Goal: Register for event/course: Sign up to attend an event or enroll in a course

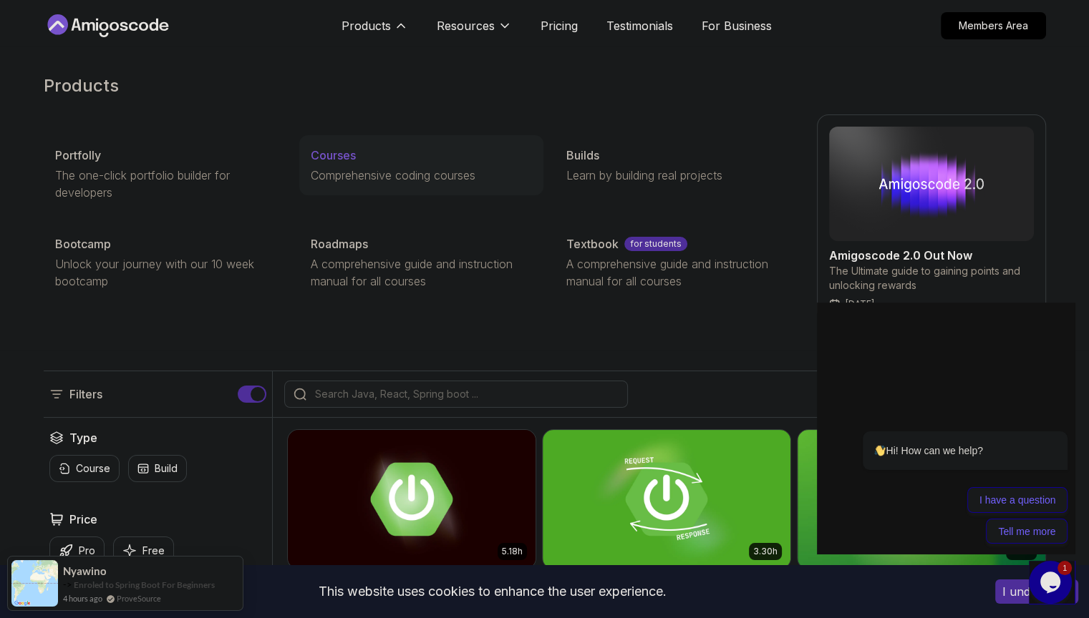
click at [339, 157] on p "Courses" at bounding box center [333, 155] width 45 height 17
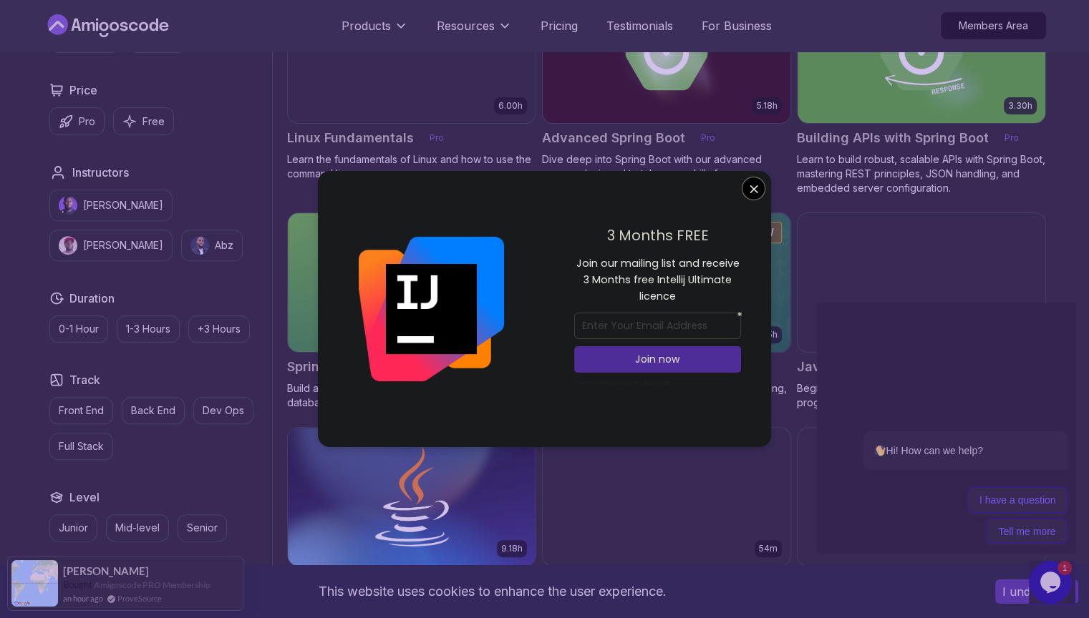
scroll to position [467, 0]
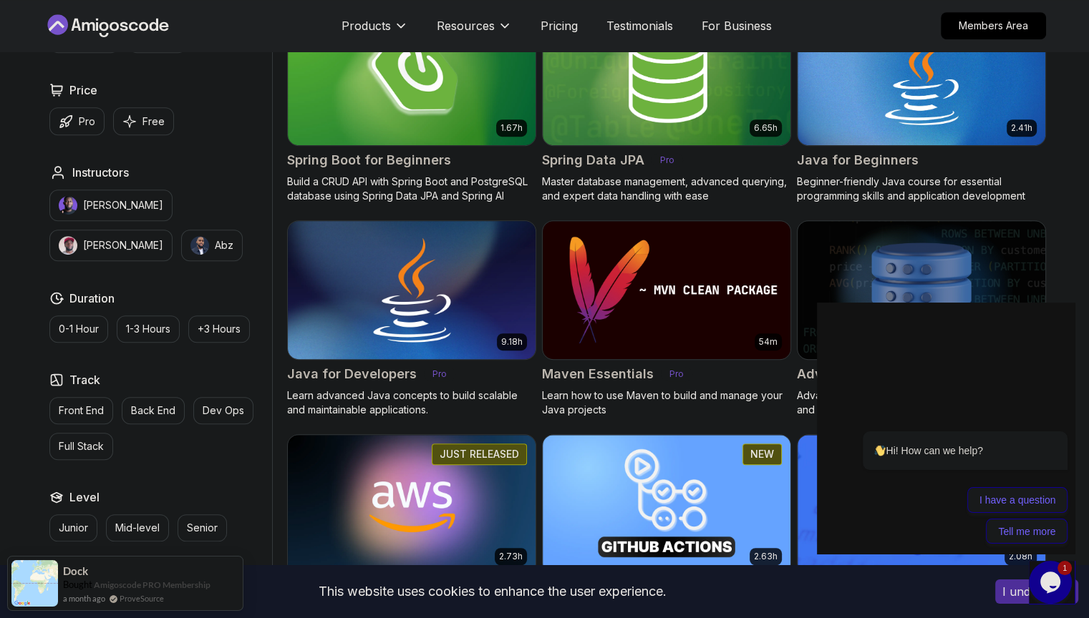
scroll to position [672, 0]
click at [434, 291] on img at bounding box center [411, 290] width 260 height 145
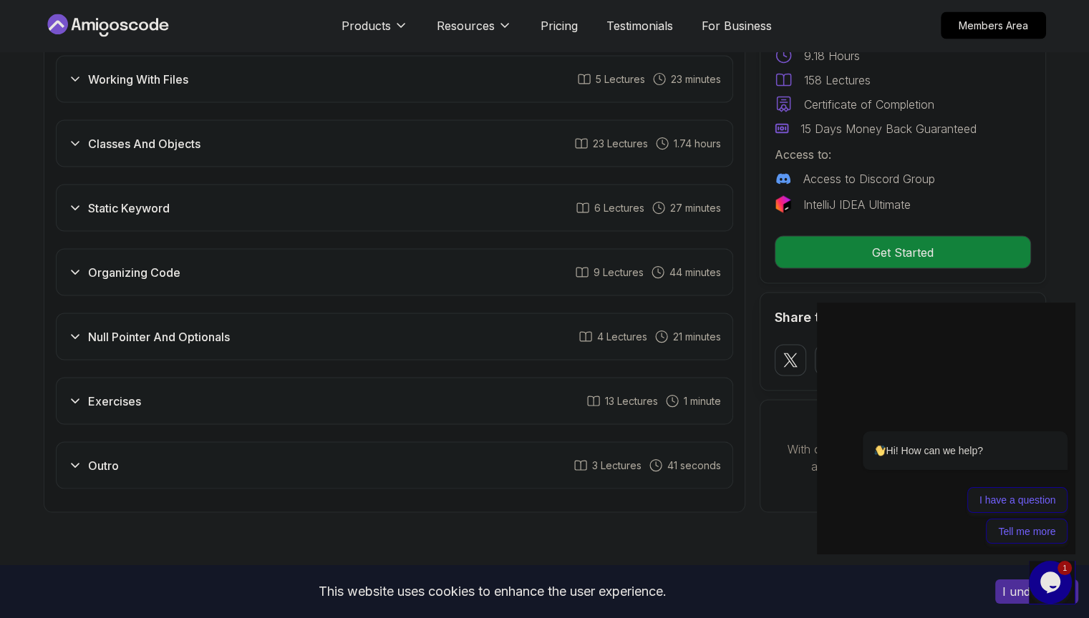
scroll to position [2748, 0]
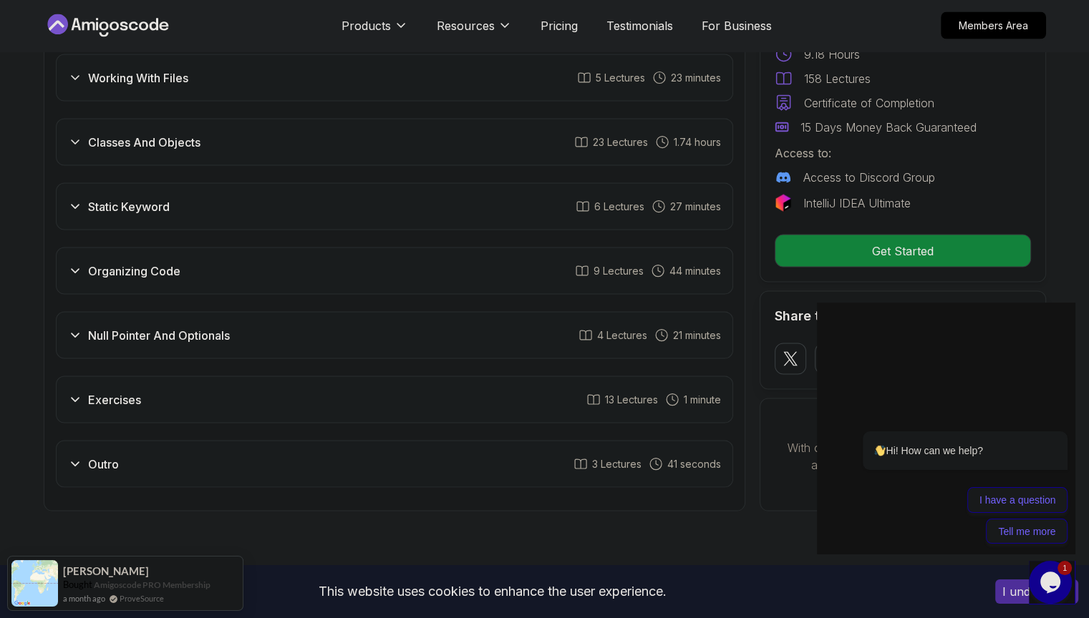
click at [261, 329] on div "Null Pointer And Optionals 4 Lectures 21 minutes" at bounding box center [394, 335] width 677 height 47
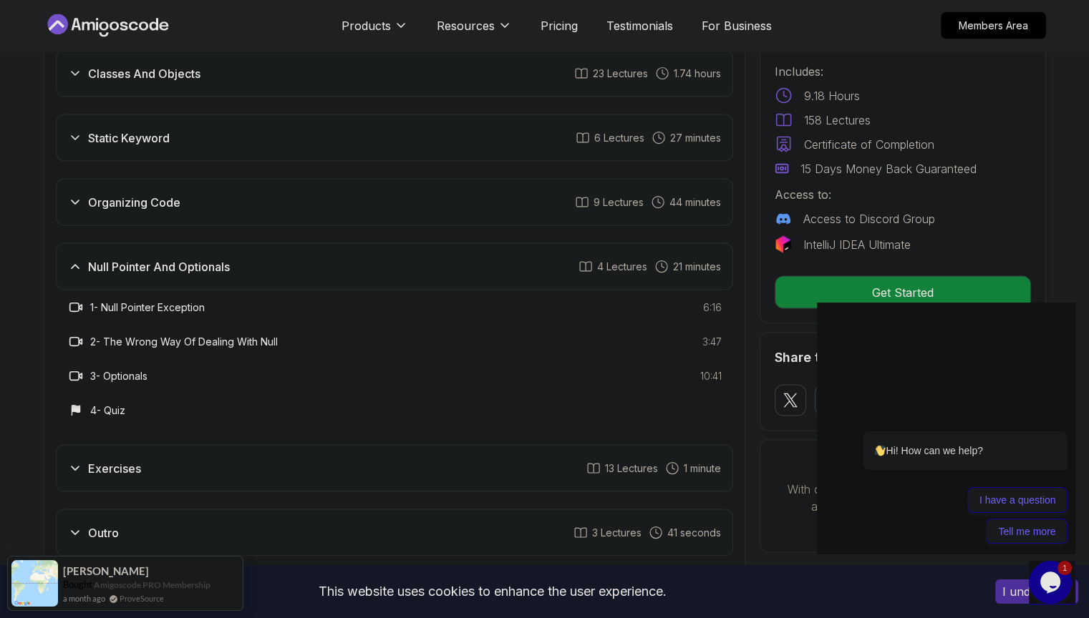
scroll to position [2679, 0]
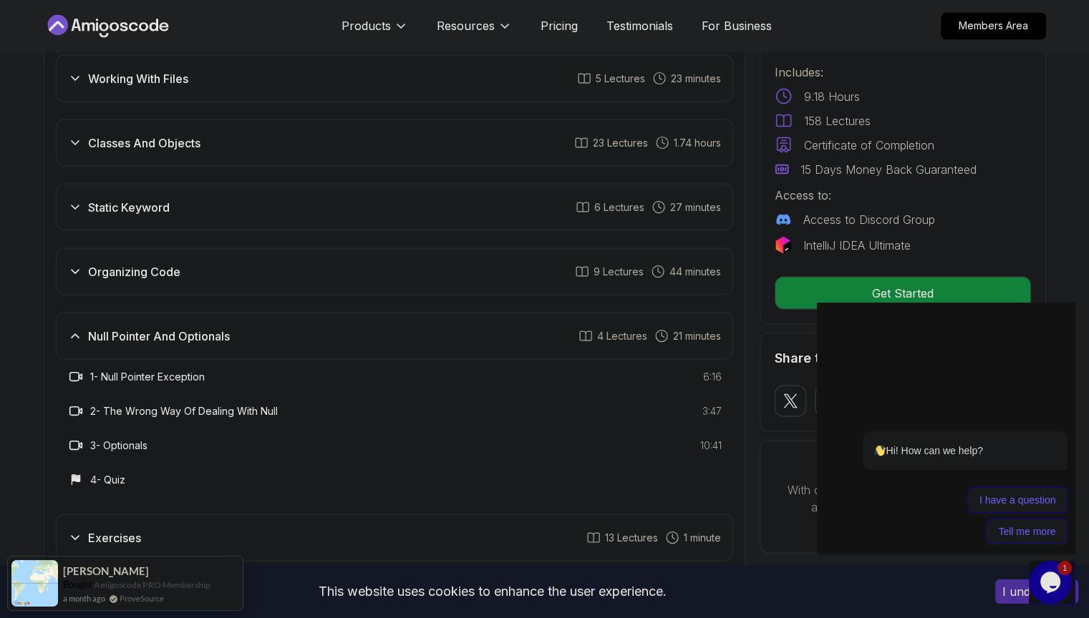
click at [220, 256] on div "Organizing Code 9 Lectures 44 minutes" at bounding box center [394, 271] width 677 height 47
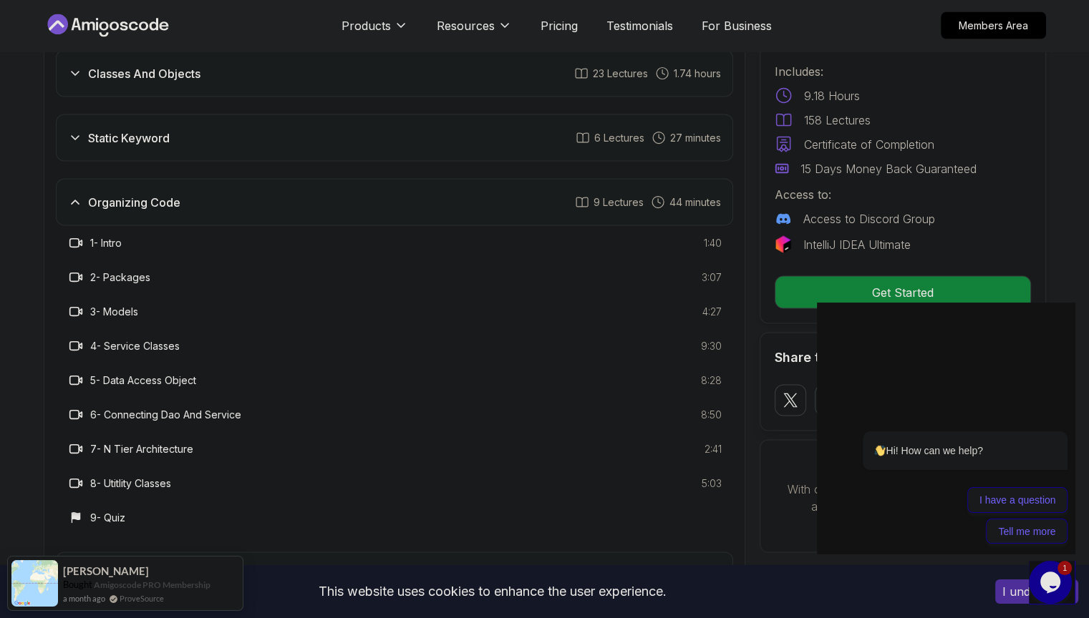
scroll to position [2749, 0]
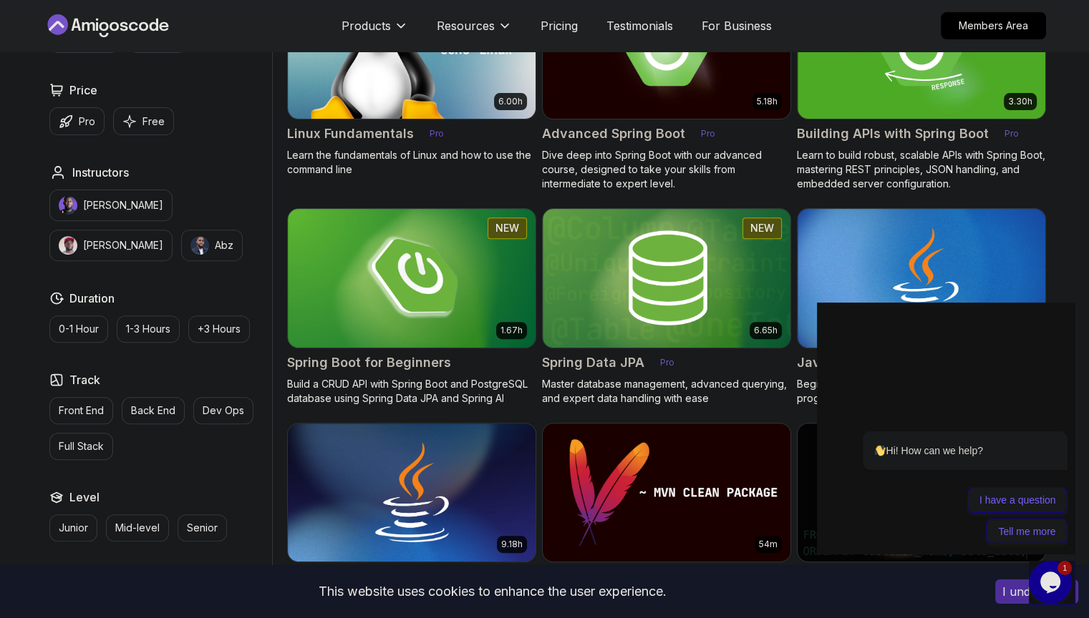
scroll to position [469, 0]
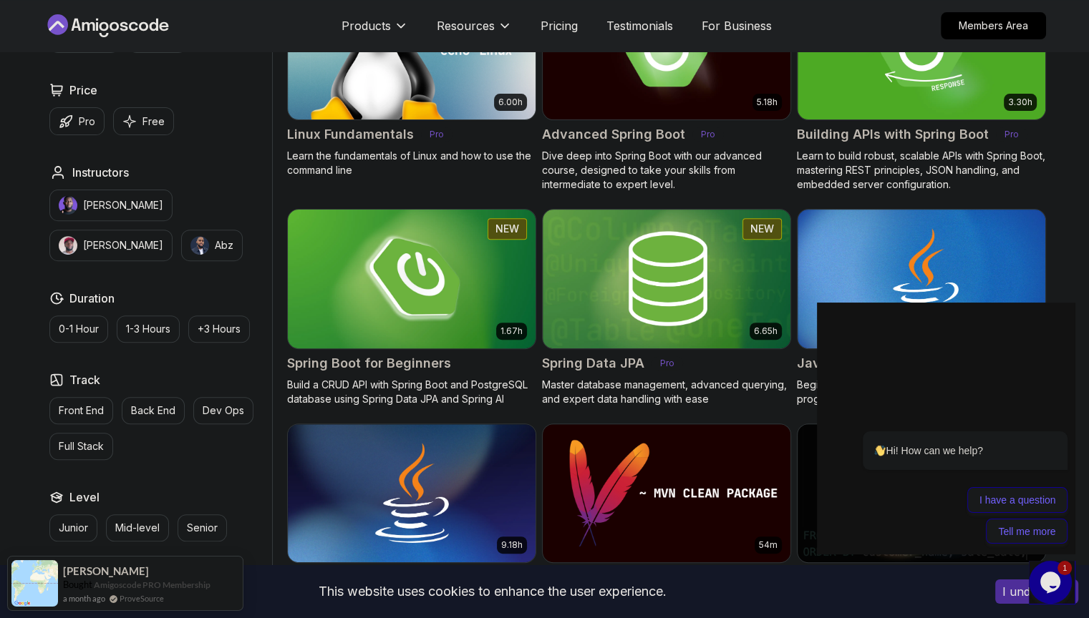
click at [437, 286] on img at bounding box center [411, 278] width 260 height 145
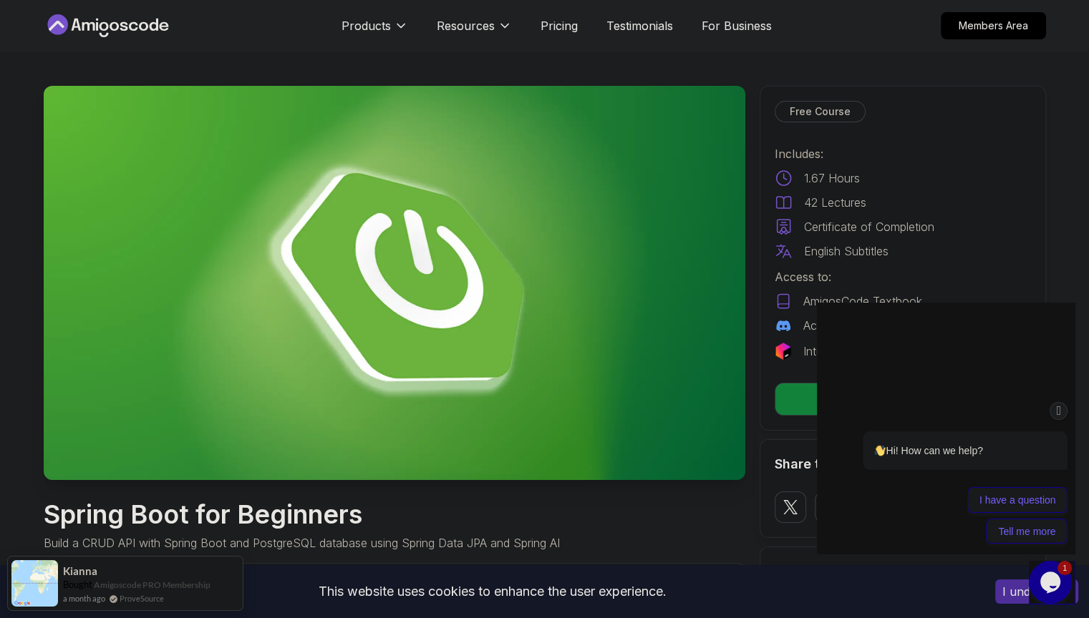
click at [852, 401] on div "Hi! How can we help? I have a question Tell me more" at bounding box center [946, 470] width 243 height 148
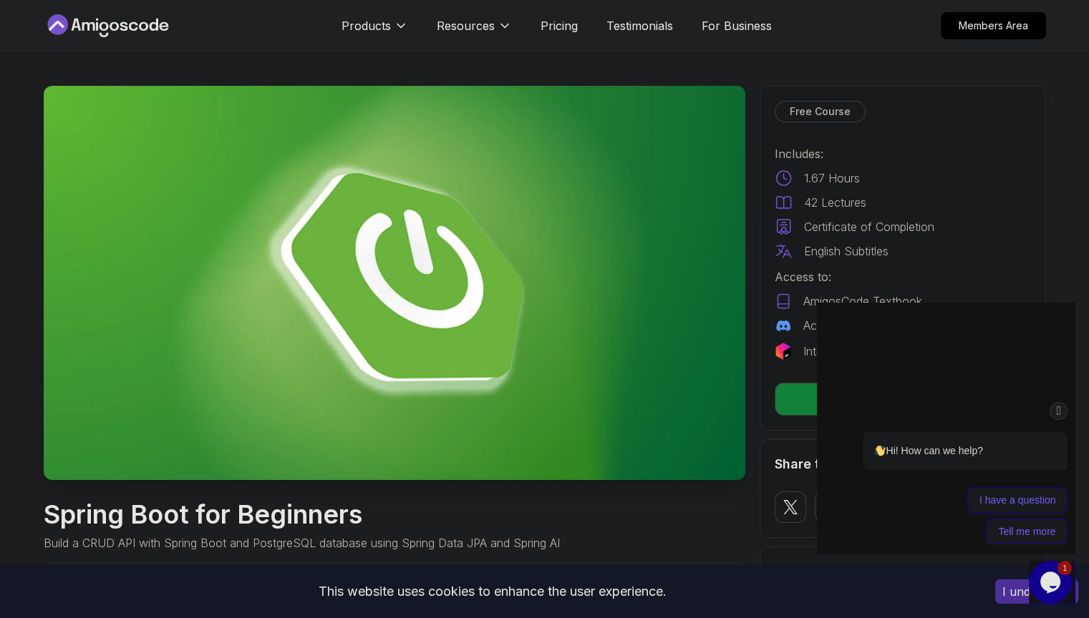
click at [842, 391] on div "Hi! How can we help? I have a question Tell me more" at bounding box center [946, 425] width 258 height 251
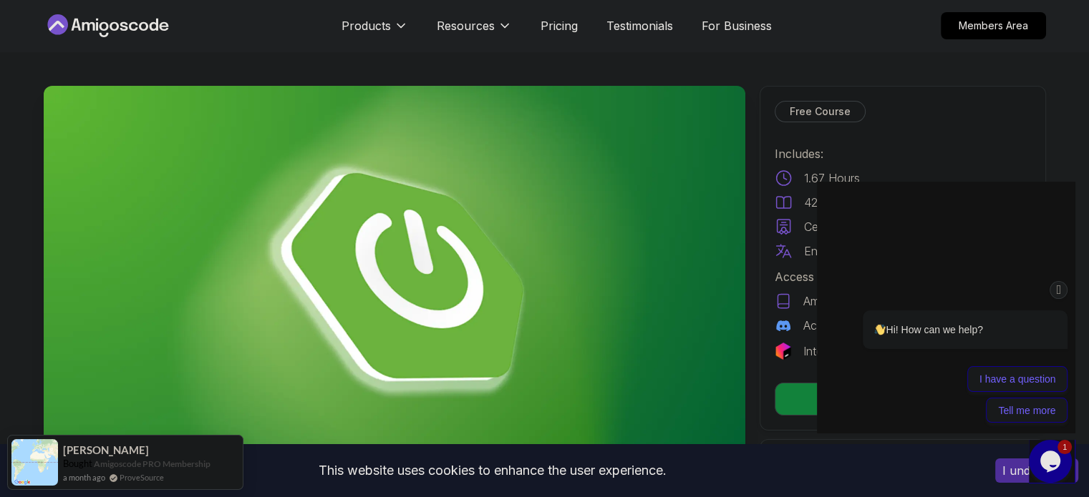
click at [879, 397] on div "I have a question Tell me more" at bounding box center [964, 394] width 205 height 57
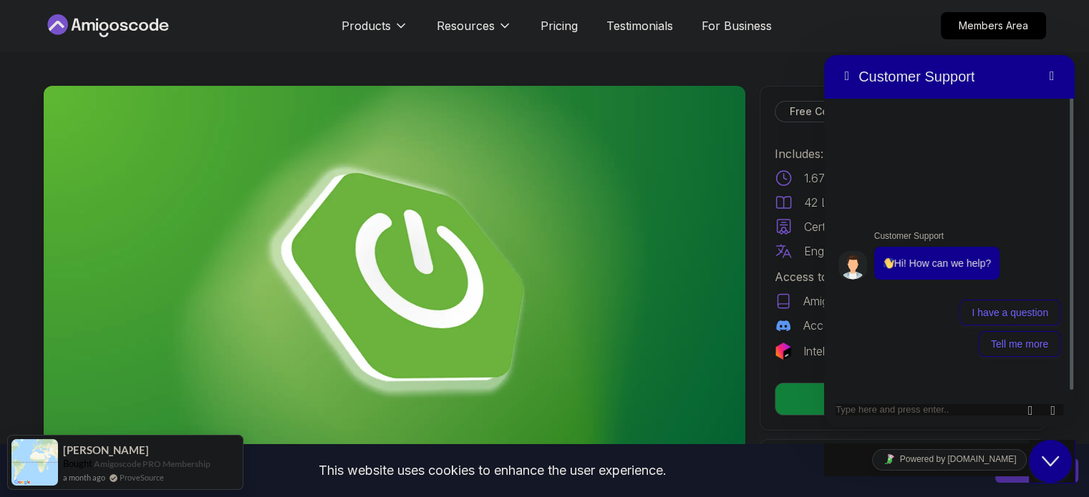
click at [824, 55] on div "Rate this chat Insert emoji" at bounding box center [824, 55] width 0 height 0
click at [842, 75] on button "Back" at bounding box center [846, 76] width 23 height 21
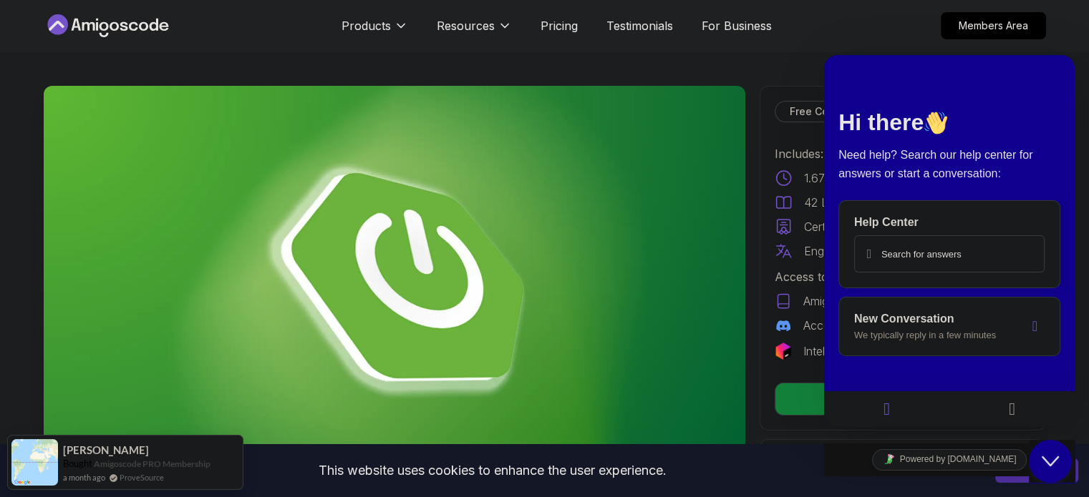
click at [776, 201] on icon at bounding box center [783, 202] width 14 height 11
click at [1043, 454] on icon "Close Chat This icon closes the chat window." at bounding box center [1049, 461] width 17 height 17
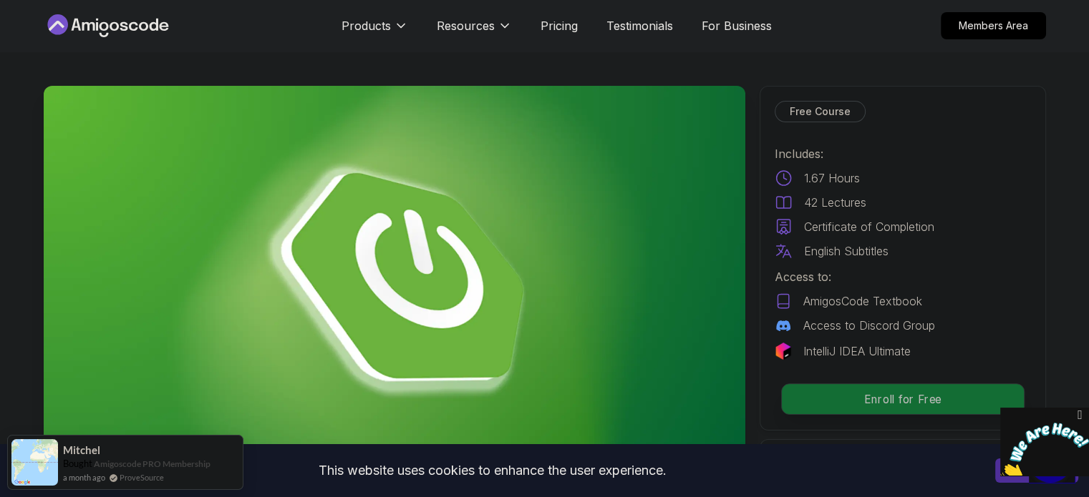
click at [824, 394] on p "Enroll for Free" at bounding box center [902, 399] width 242 height 30
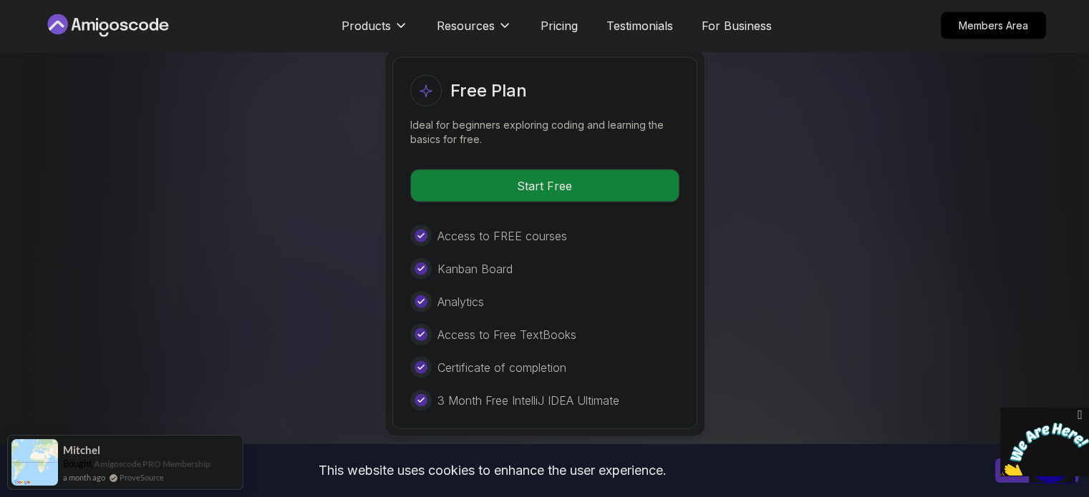
scroll to position [2987, 0]
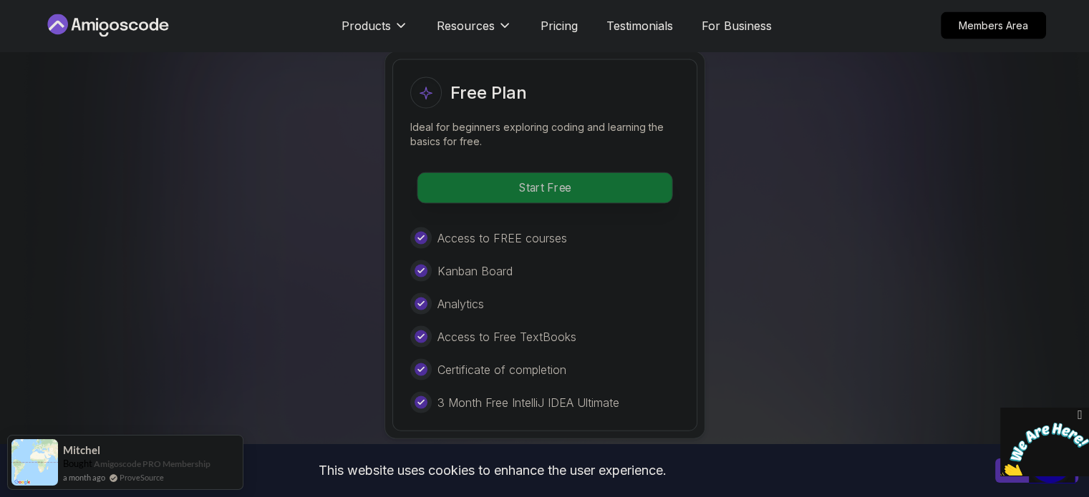
click at [589, 173] on p "Start Free" at bounding box center [544, 188] width 254 height 30
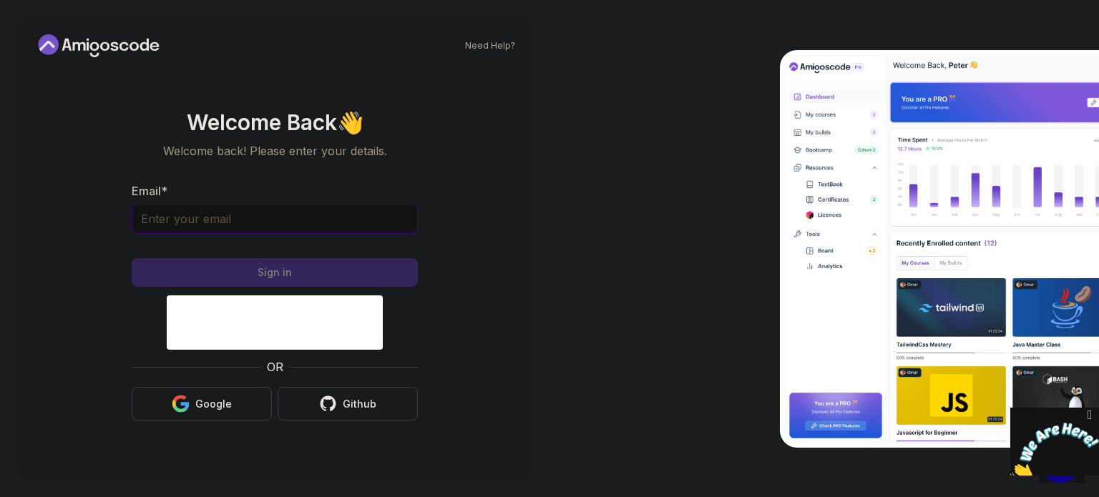
click at [315, 218] on input "Email *" at bounding box center [275, 219] width 286 height 30
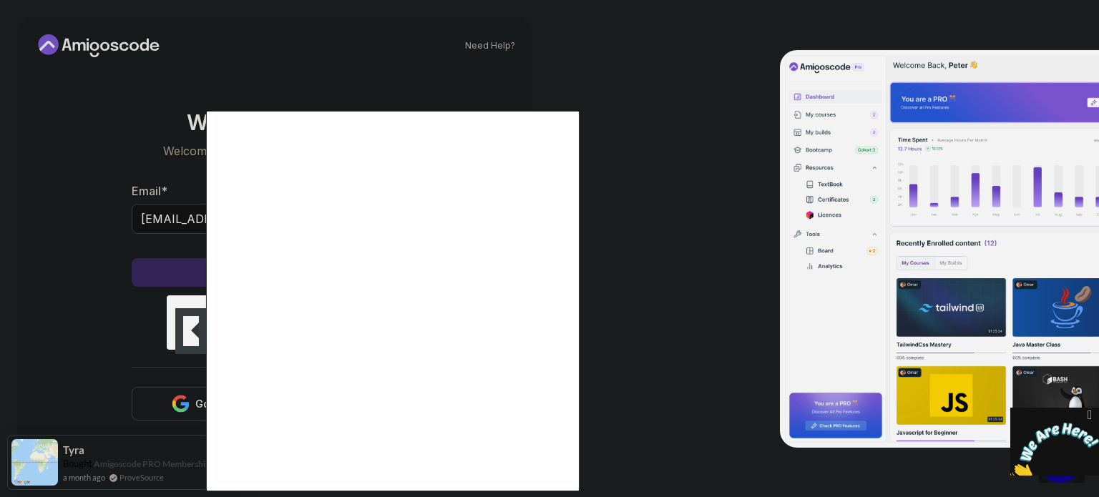
click at [189, 215] on div at bounding box center [549, 248] width 1099 height 497
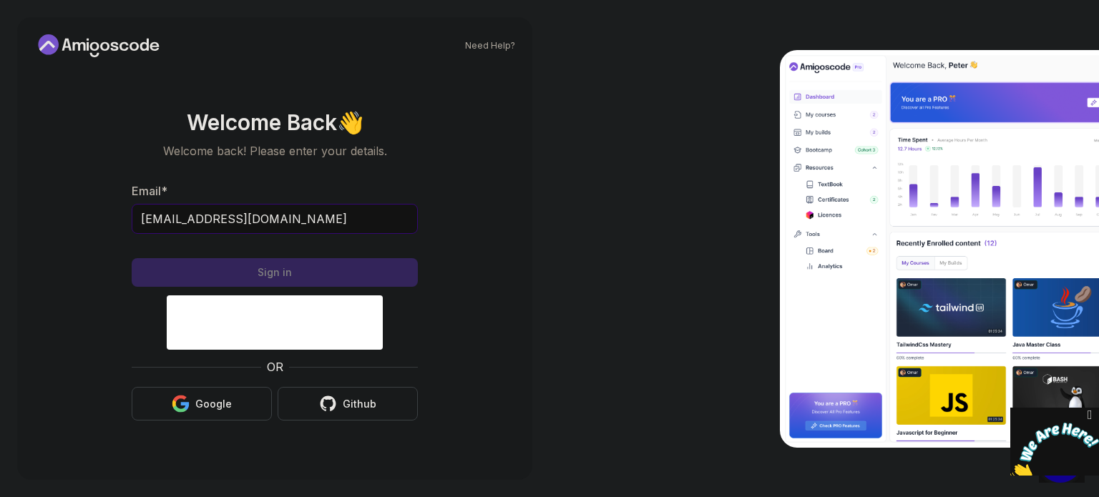
drag, startPoint x: 233, startPoint y: 217, endPoint x: 193, endPoint y: 217, distance: 40.8
click at [193, 217] on input "emailforharshit25@gmail.com" at bounding box center [275, 219] width 286 height 30
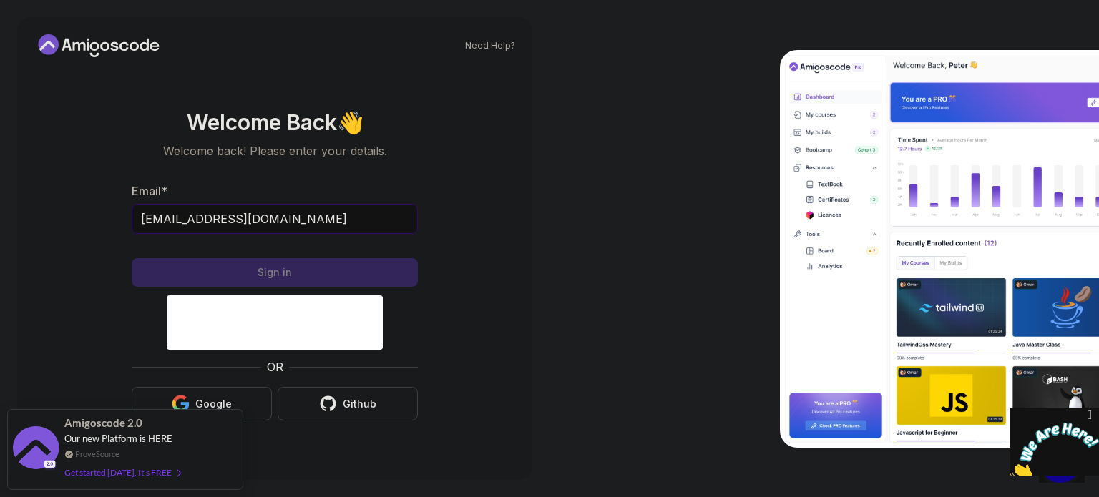
click at [335, 220] on input "emailforhuvvy@gmail.com" at bounding box center [275, 219] width 286 height 30
type input "emailforhuvvy@gmail.com"
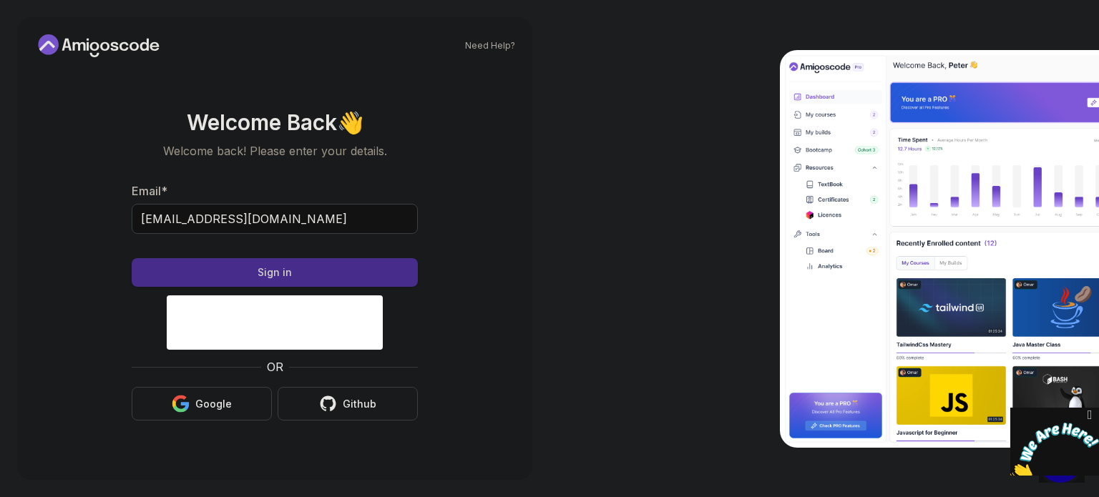
click at [361, 268] on button "Sign in" at bounding box center [275, 272] width 286 height 29
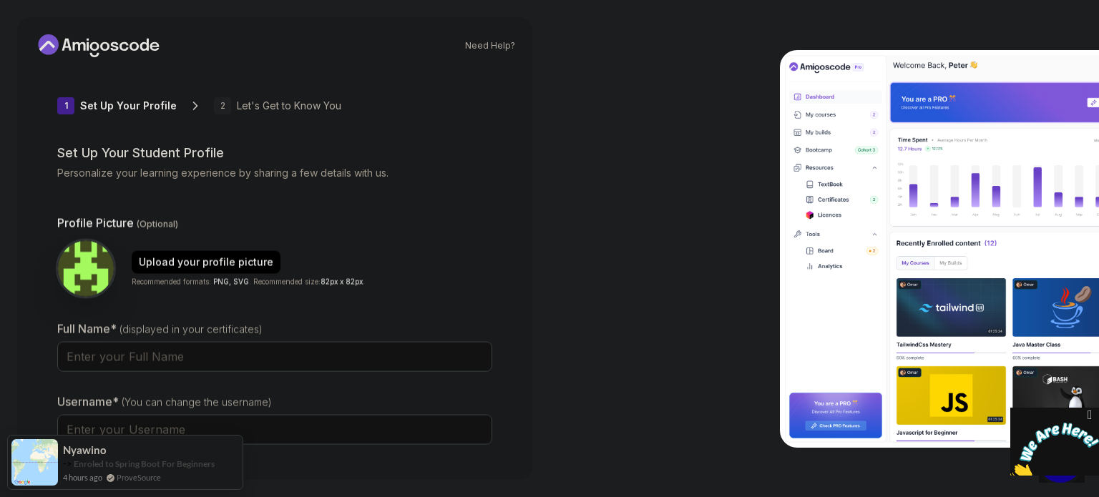
type input "luckyrabbit91cbf"
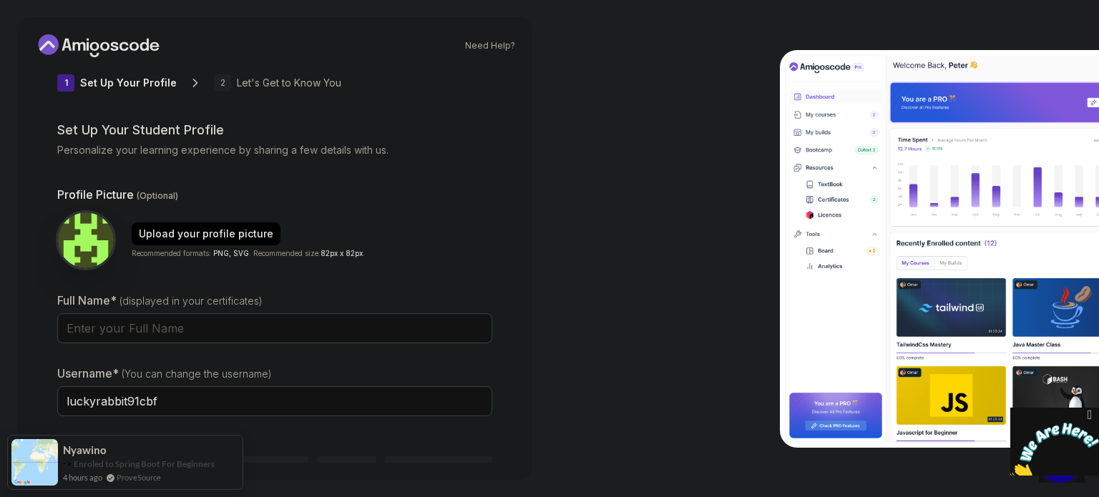
scroll to position [99, 0]
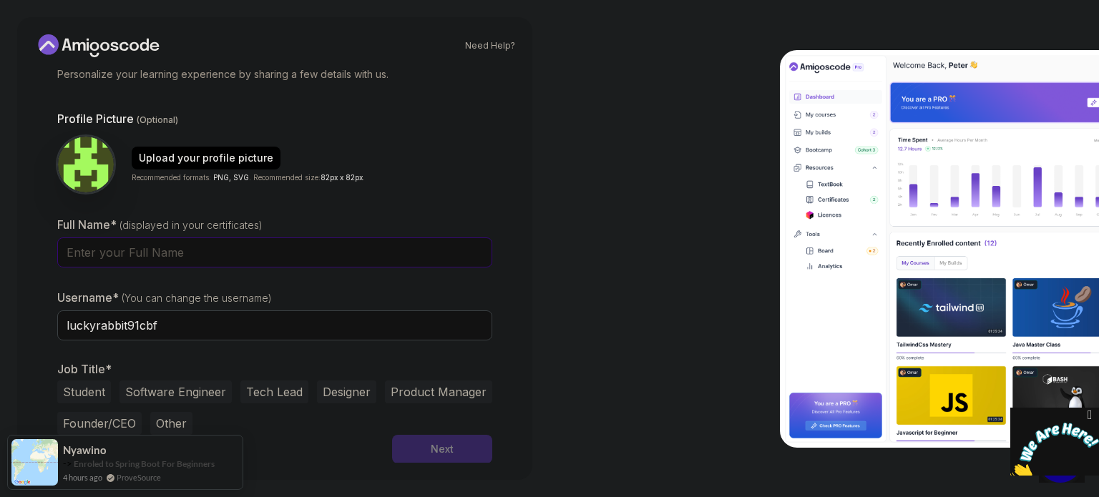
click at [316, 257] on input "Full Name* (displayed in your certificates)" at bounding box center [274, 253] width 435 height 30
type input "[PERSON_NAME]"
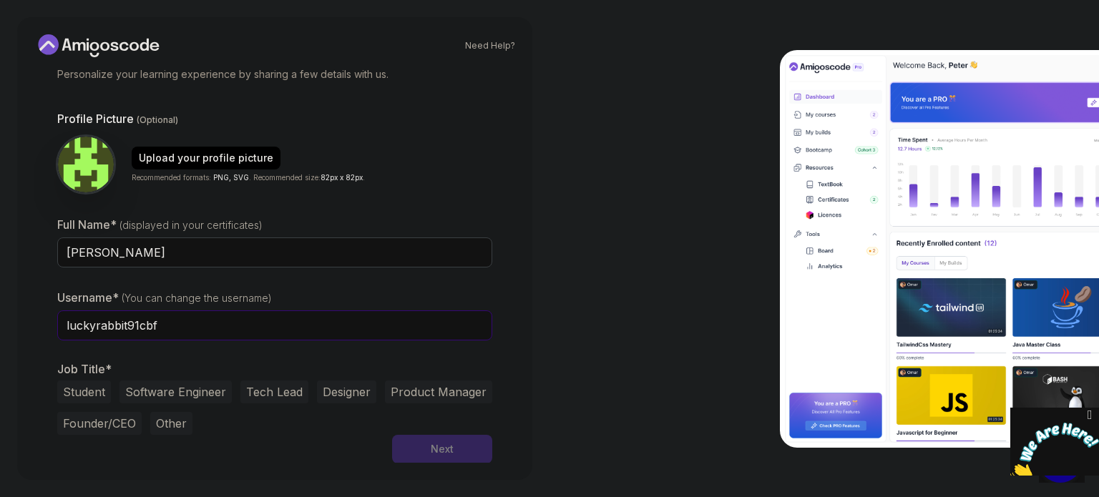
click at [193, 320] on input "luckyrabbit91cbf" at bounding box center [274, 326] width 435 height 30
drag, startPoint x: 193, startPoint y: 320, endPoint x: 74, endPoint y: 331, distance: 119.3
click at [74, 331] on input "luckyrabbit91cbf" at bounding box center [274, 326] width 435 height 30
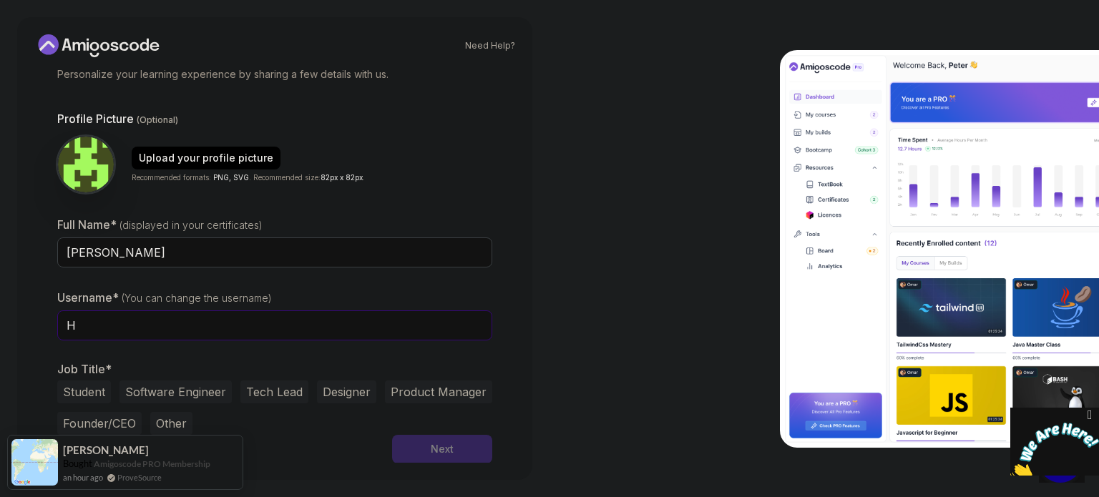
type input "Hsharma_25"
click at [167, 393] on button "Software Engineer" at bounding box center [176, 392] width 112 height 23
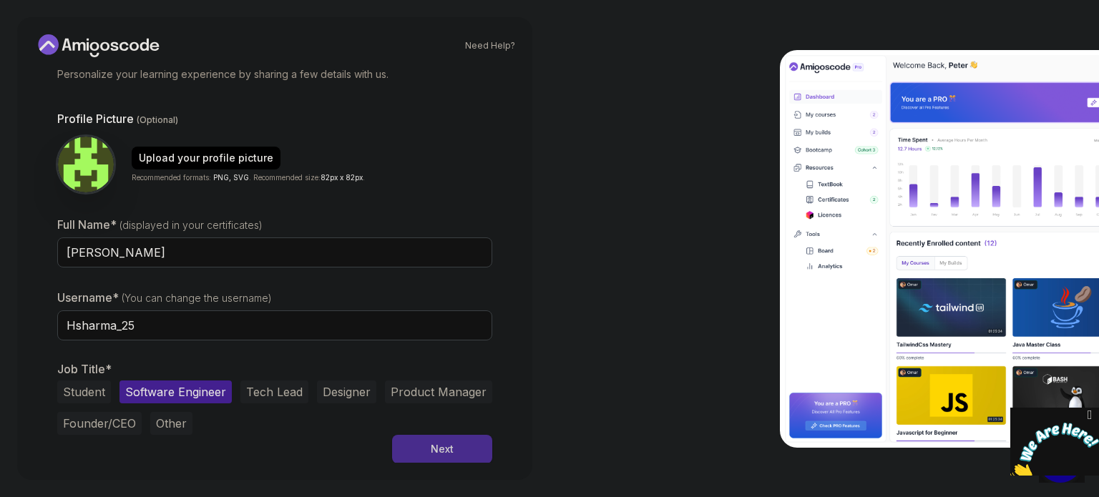
click at [444, 440] on button "Next" at bounding box center [442, 449] width 100 height 29
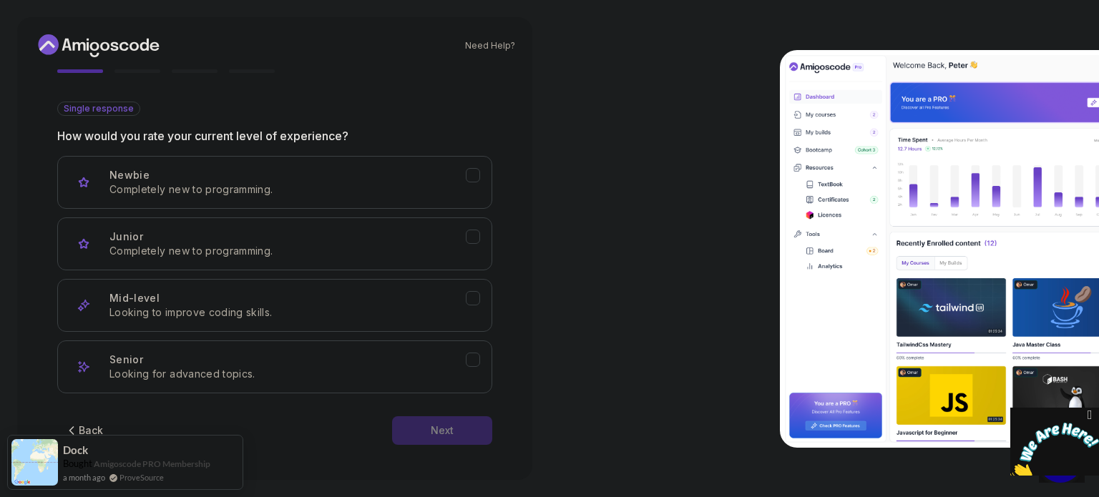
scroll to position [140, 0]
click at [471, 299] on icon "Mid-level" at bounding box center [473, 298] width 8 height 6
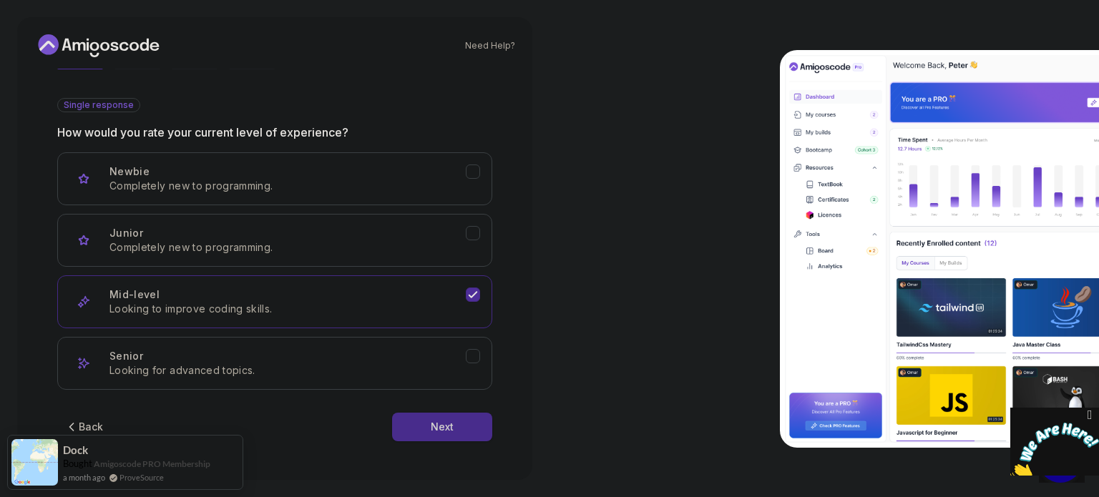
click at [429, 423] on button "Next" at bounding box center [442, 427] width 100 height 29
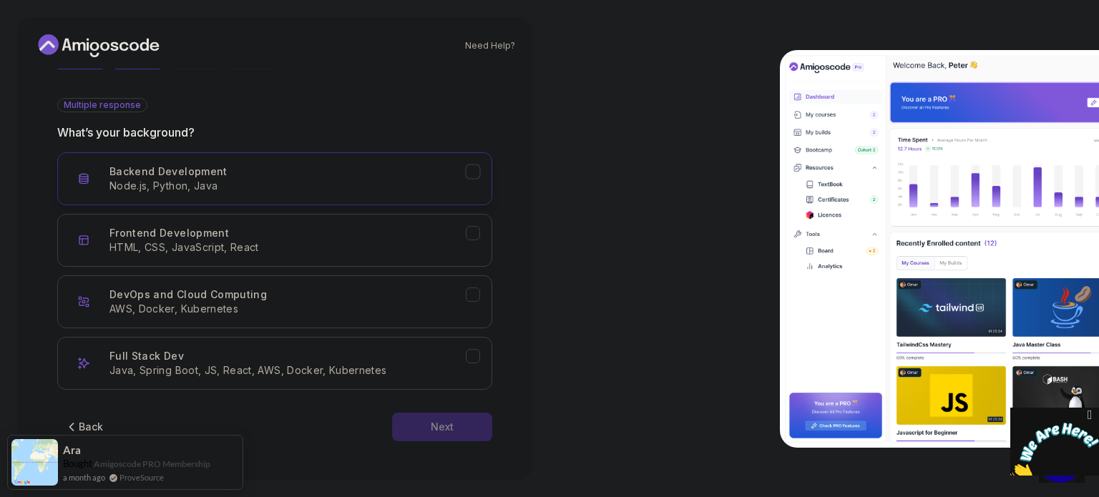
click at [311, 179] on p "Node.js, Python, Java" at bounding box center [288, 186] width 356 height 14
click at [454, 427] on button "Next" at bounding box center [442, 427] width 100 height 29
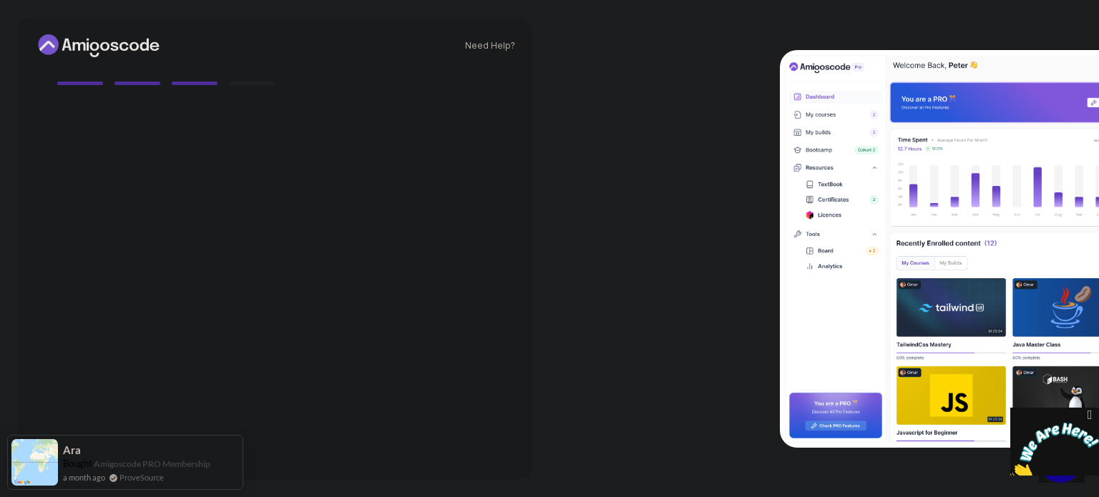
scroll to position [127, 0]
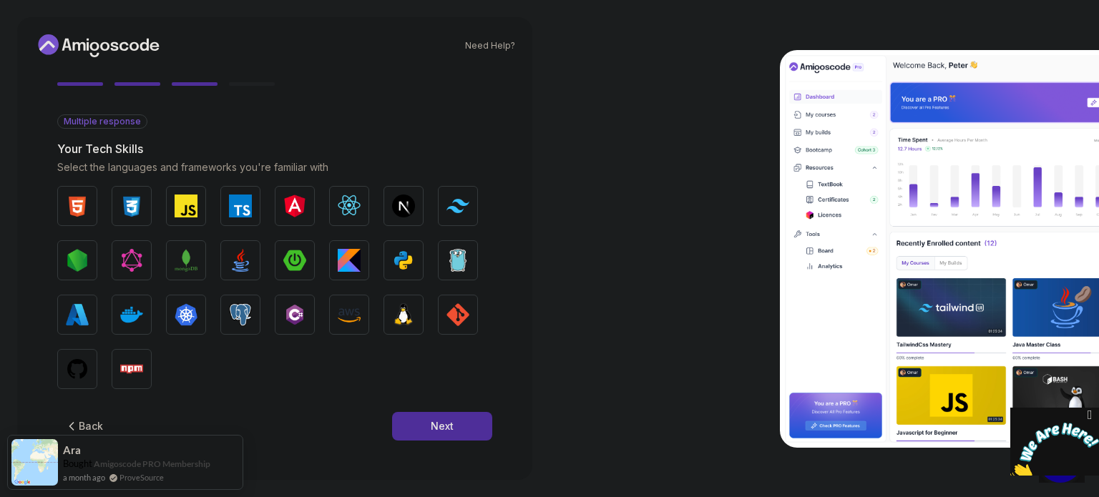
click at [454, 427] on button "Next" at bounding box center [442, 426] width 100 height 29
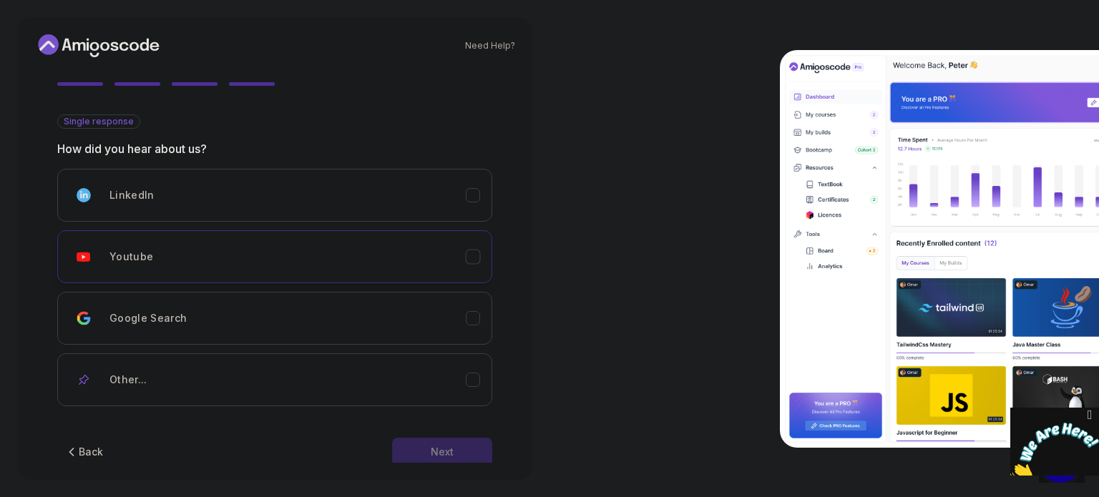
scroll to position [138, 0]
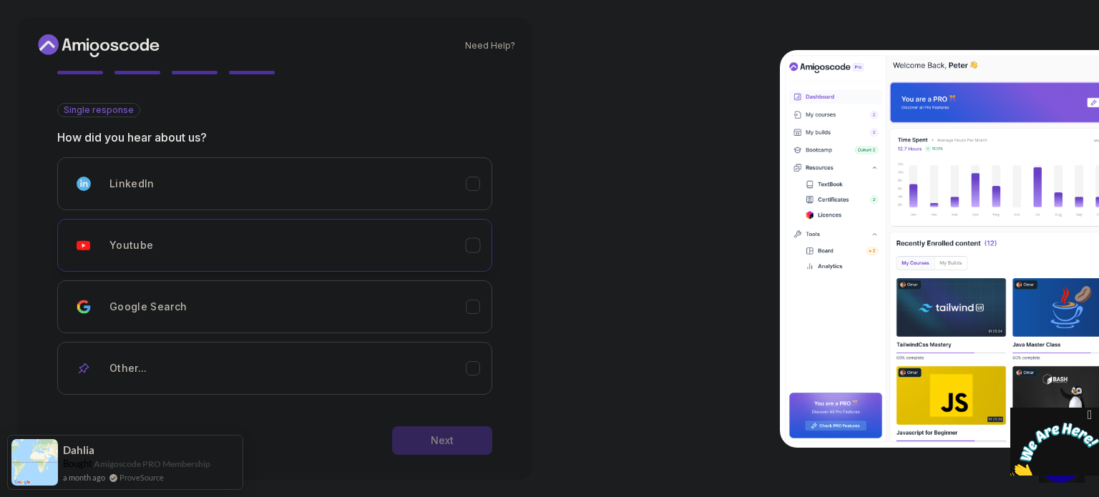
click at [396, 238] on div "Youtube" at bounding box center [288, 245] width 356 height 29
click at [429, 447] on button "Next" at bounding box center [442, 441] width 100 height 29
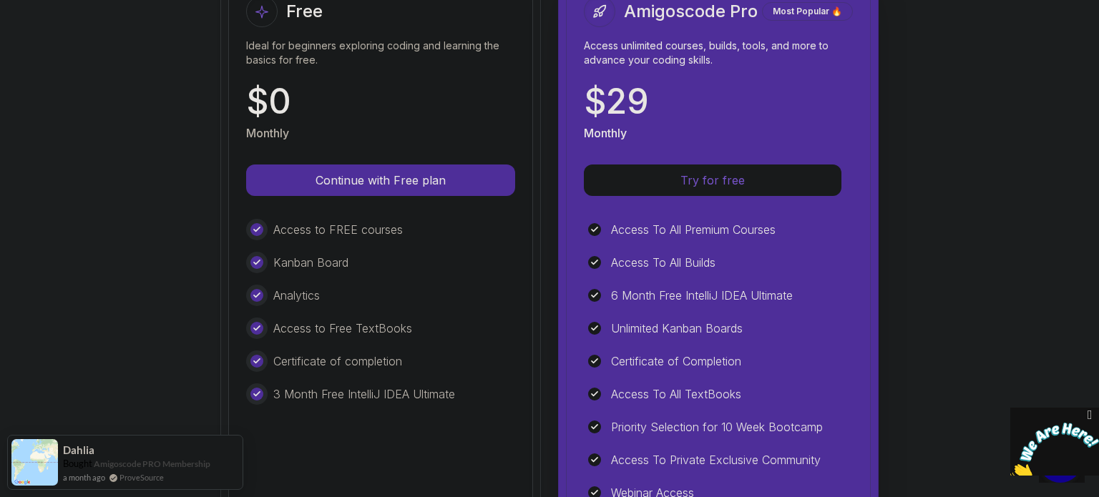
scroll to position [210, 0]
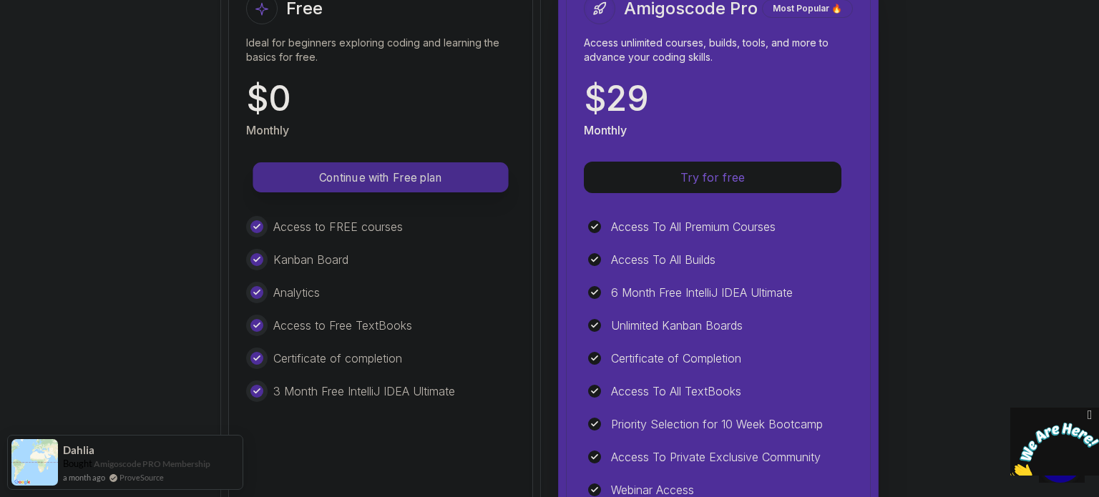
click at [457, 171] on p "Continue with Free plan" at bounding box center [380, 178] width 223 height 16
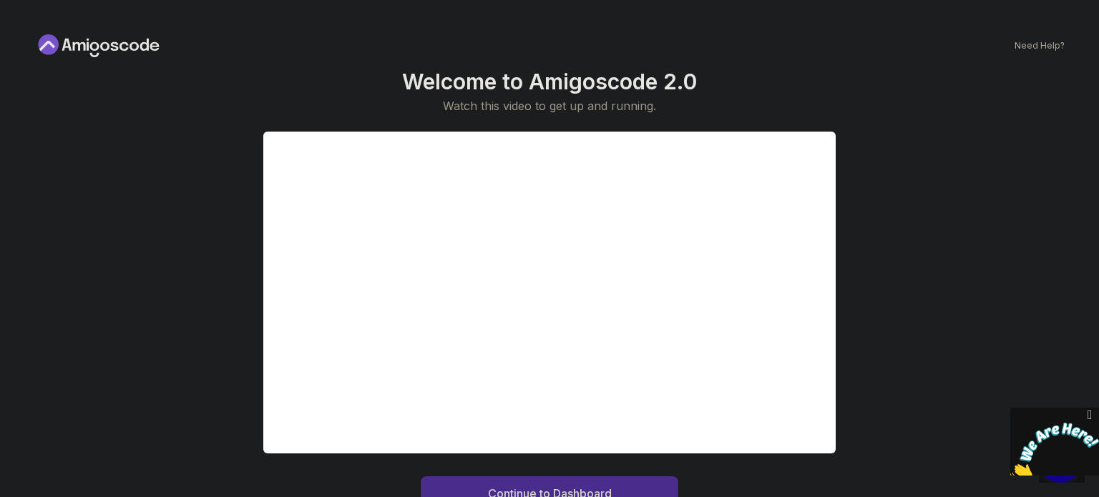
click at [623, 492] on button "Continue to Dashboard" at bounding box center [550, 494] width 258 height 34
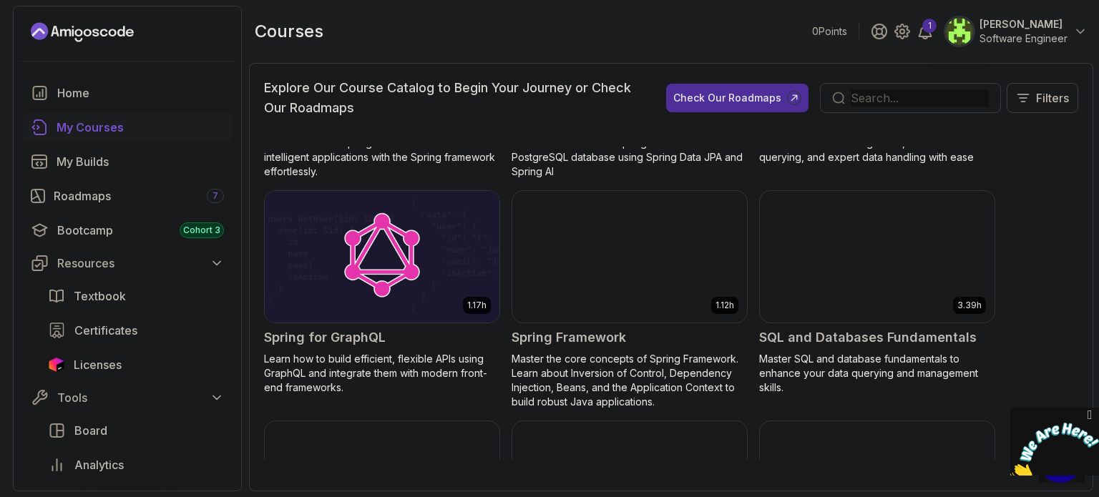
scroll to position [2738, 0]
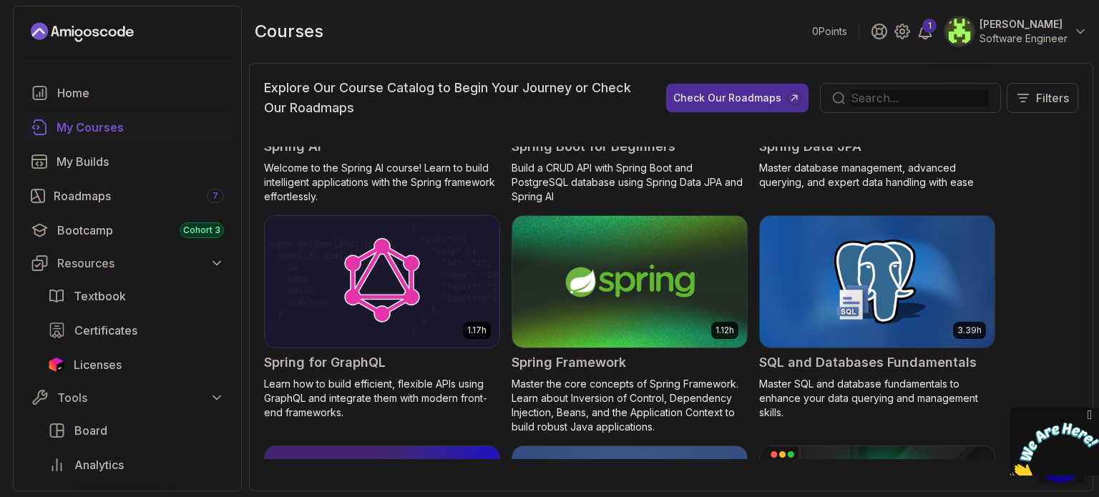
click at [685, 288] on img at bounding box center [630, 282] width 246 height 138
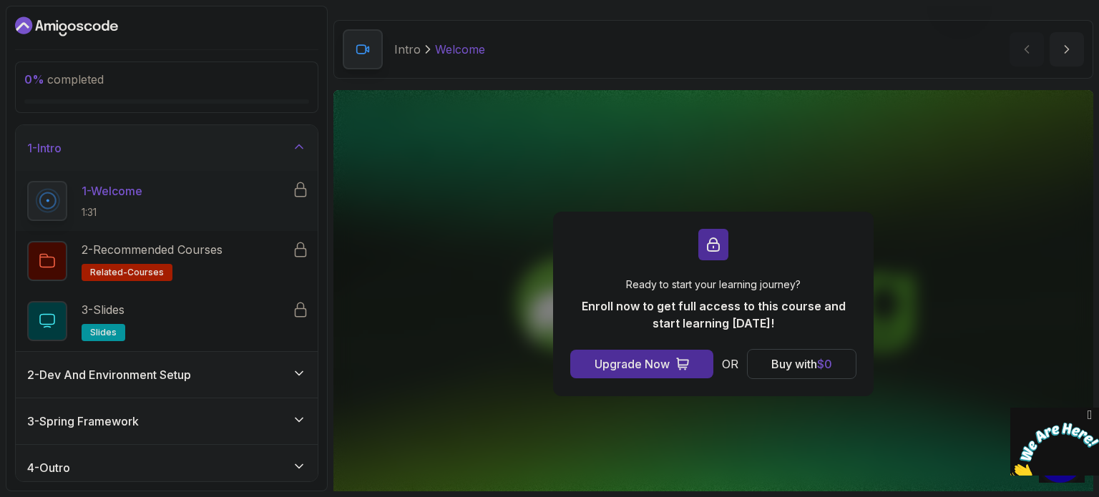
scroll to position [40, 0]
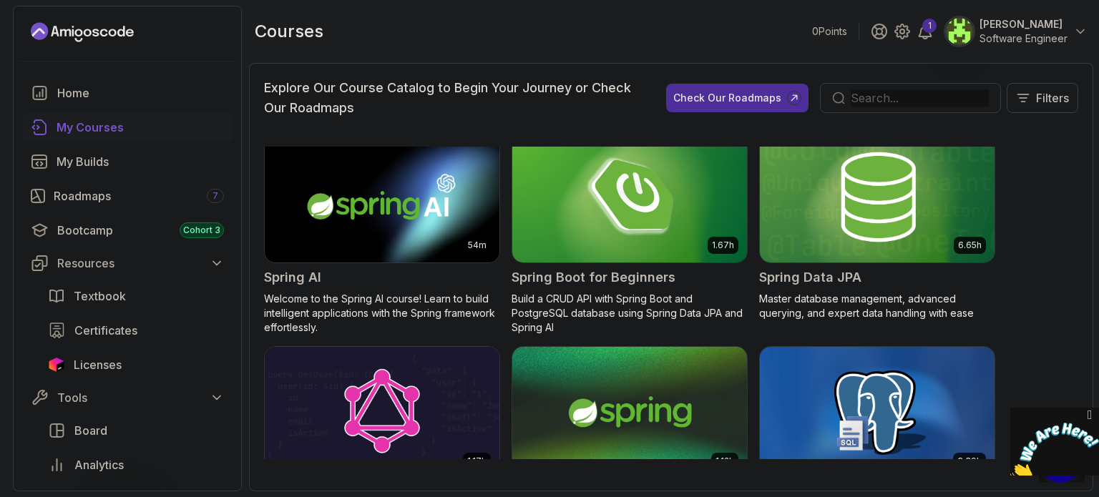
scroll to position [2608, 0]
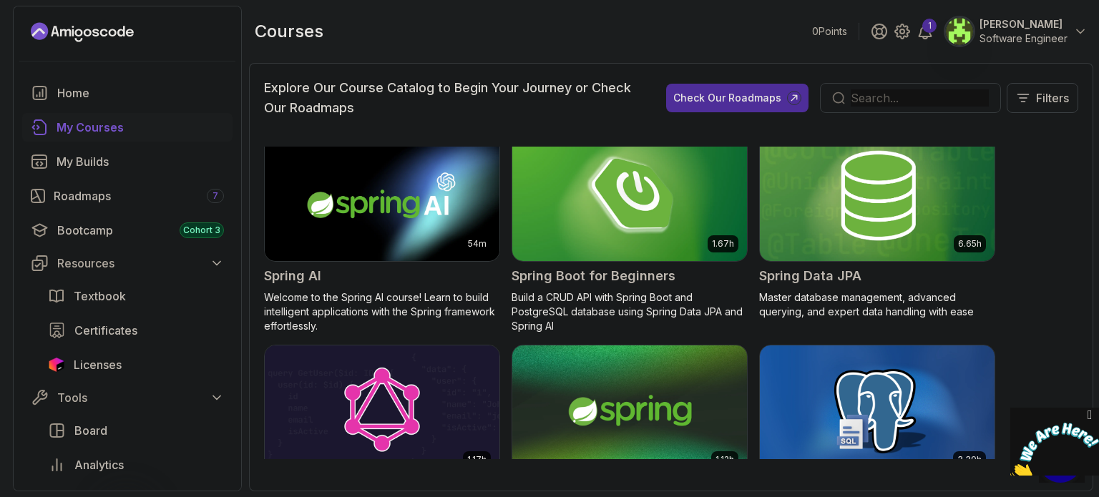
click at [673, 240] on img at bounding box center [629, 196] width 235 height 132
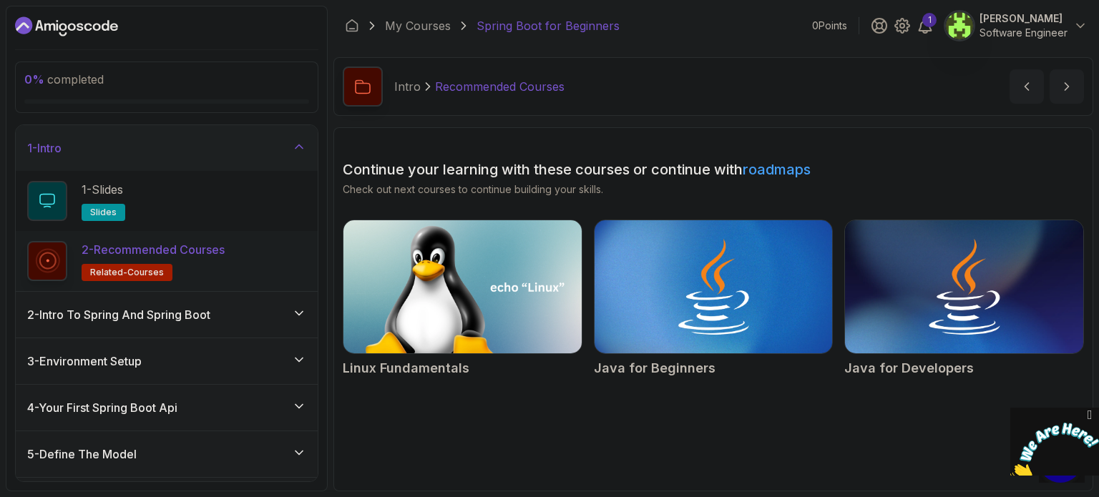
click at [225, 257] on p "2 - Recommended Courses" at bounding box center [153, 249] width 143 height 17
click at [525, 90] on p "Recommended Courses" at bounding box center [500, 86] width 130 height 17
click at [1068, 83] on icon "next content" at bounding box center [1067, 86] width 14 height 14
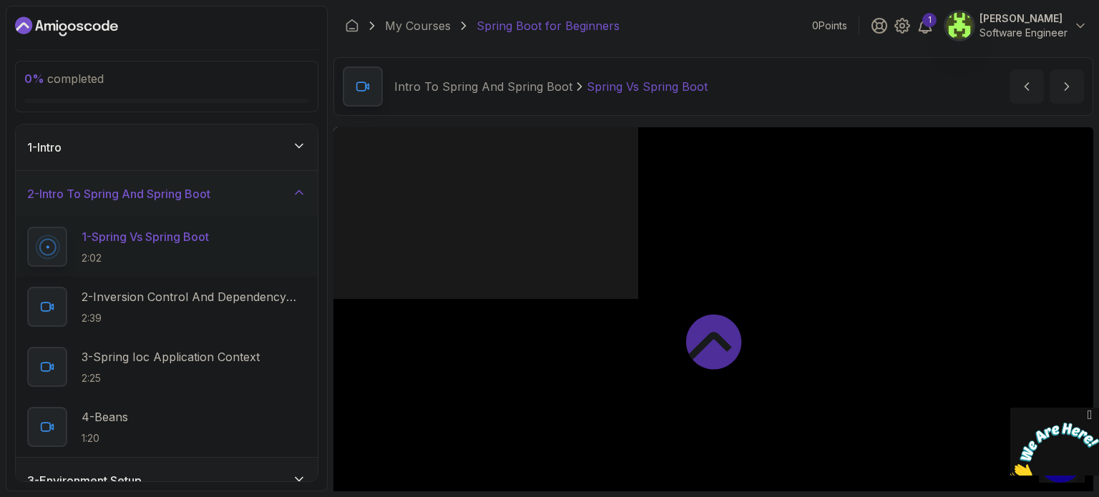
click at [293, 145] on icon at bounding box center [299, 146] width 14 height 14
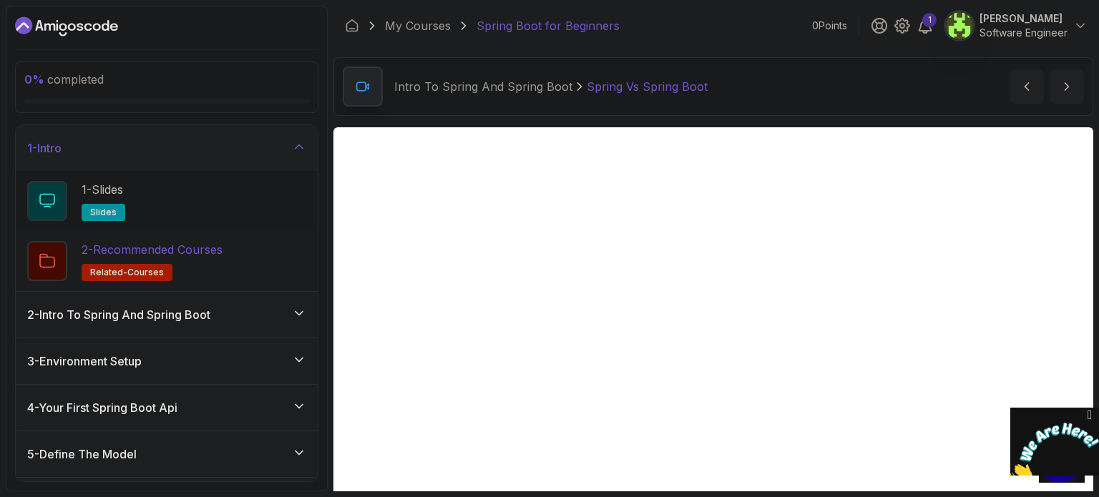
click at [142, 264] on p "related-courses" at bounding box center [127, 272] width 91 height 17
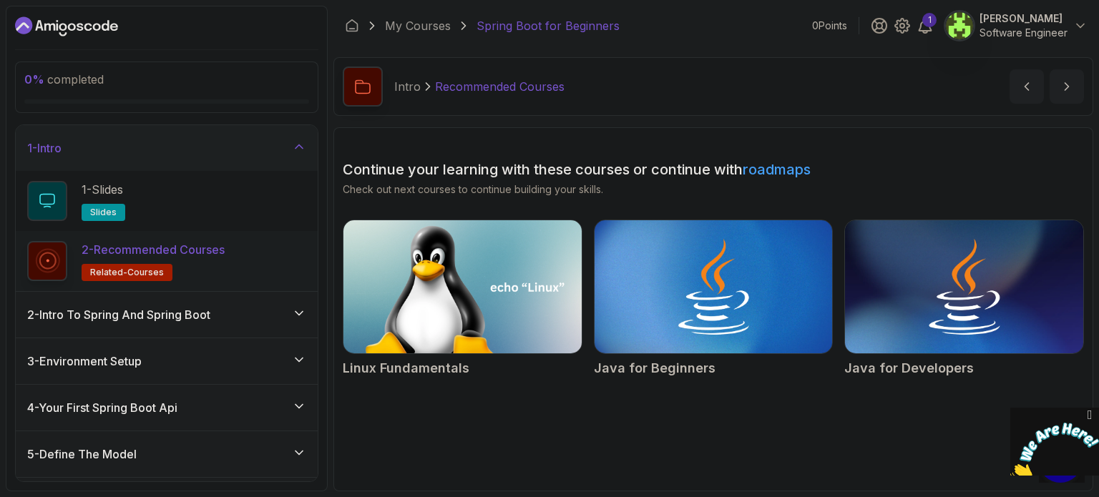
click at [806, 163] on link "roadmaps" at bounding box center [777, 169] width 68 height 17
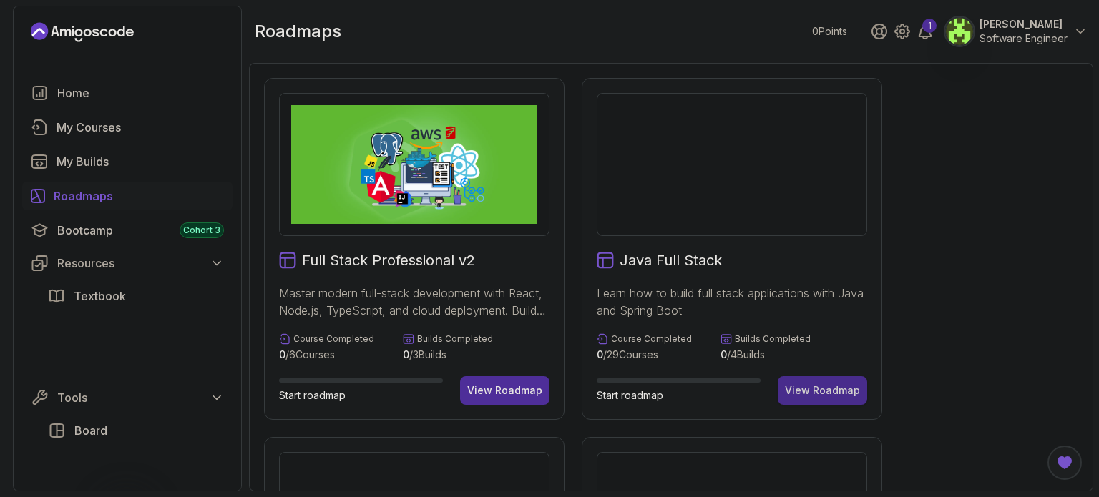
click at [811, 393] on div "View Roadmap" at bounding box center [822, 391] width 75 height 14
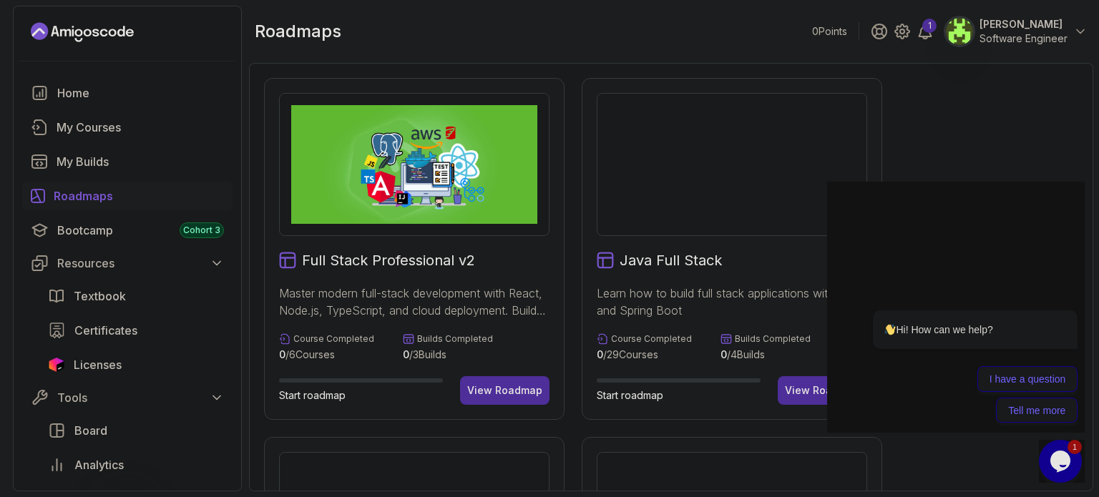
click at [819, 378] on button "View Roadmap" at bounding box center [822, 390] width 89 height 29
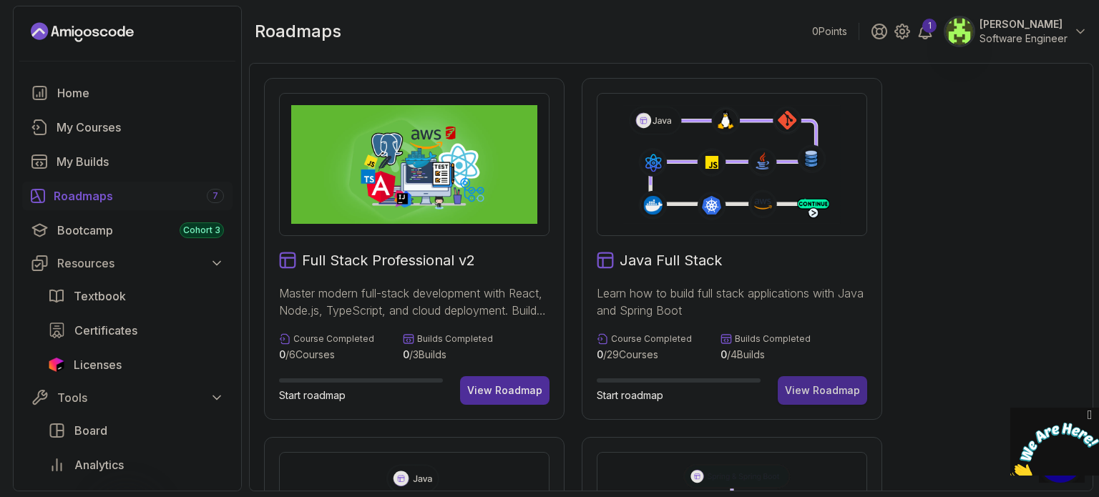
click at [823, 389] on div "View Roadmap" at bounding box center [822, 391] width 75 height 14
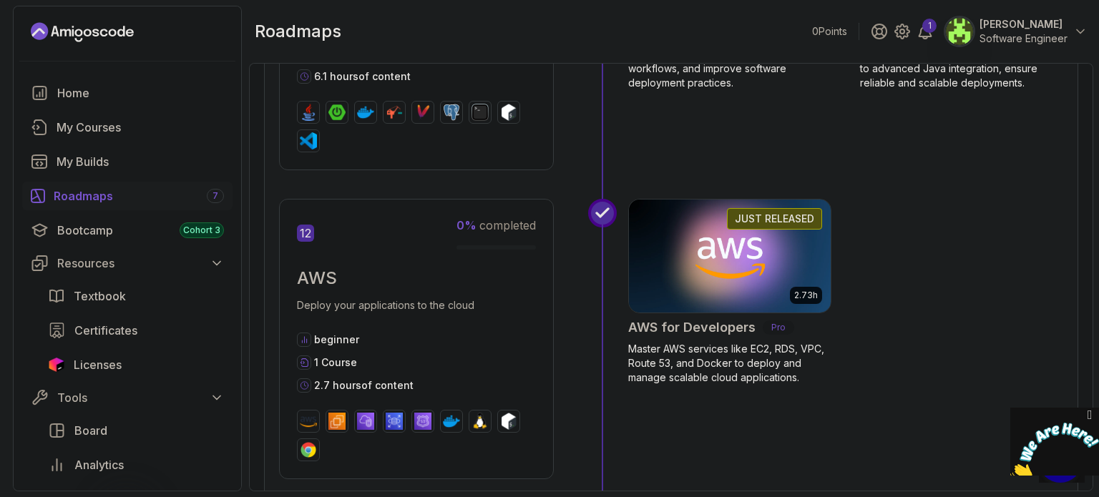
scroll to position [3946, 0]
